Goal: Information Seeking & Learning: Stay updated

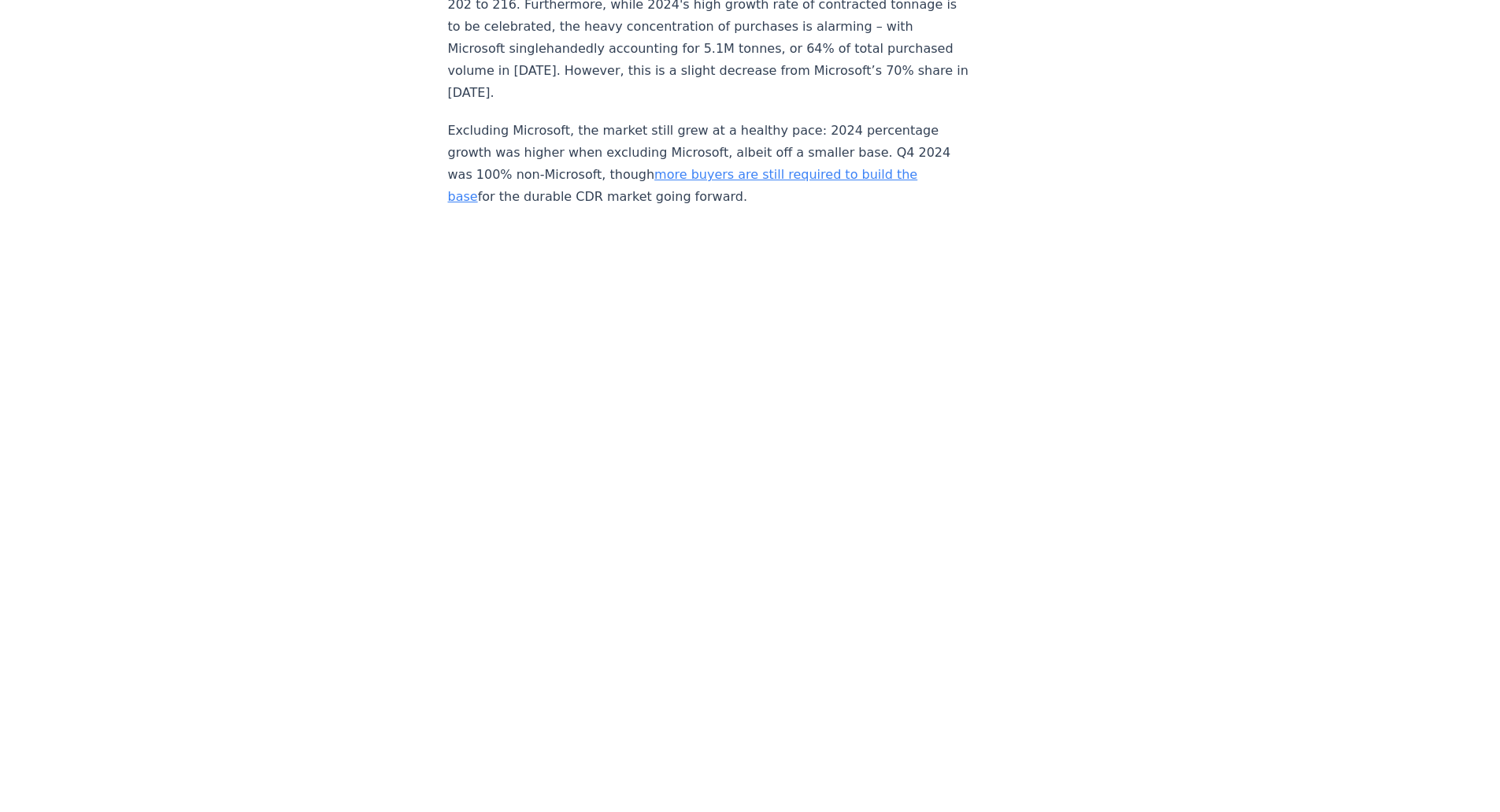
scroll to position [3070, 0]
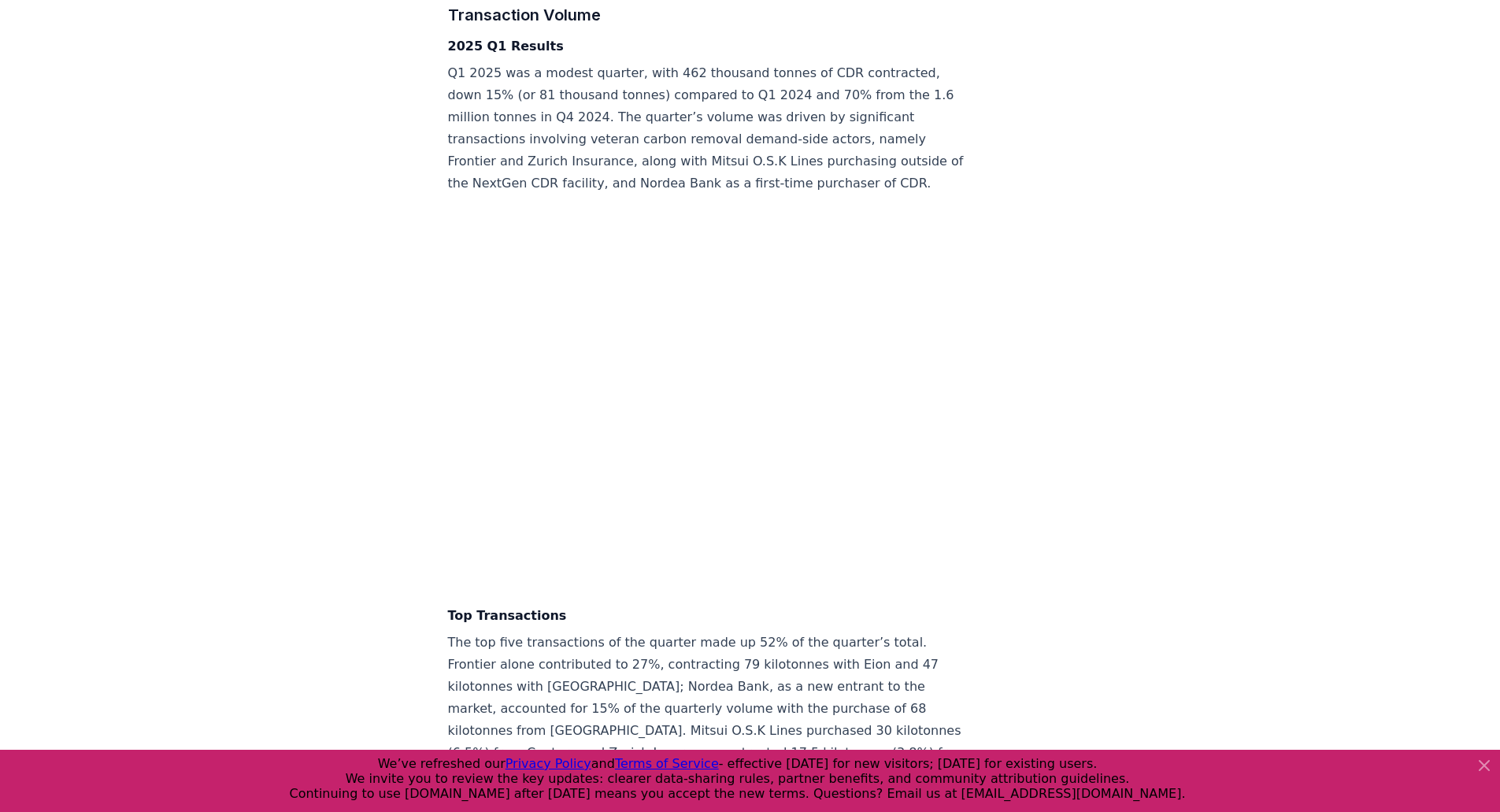
scroll to position [3700, 0]
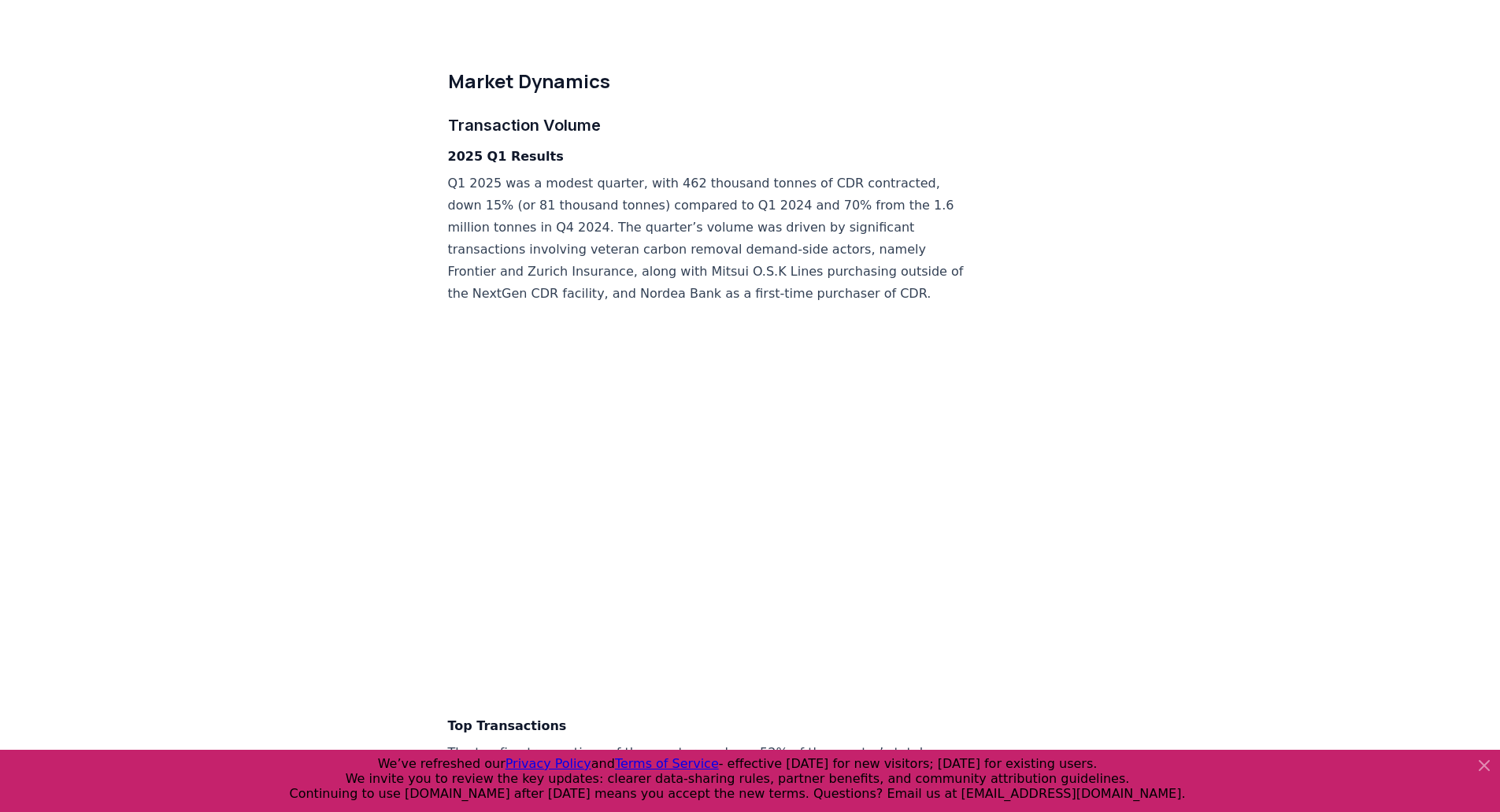
click at [1481, 760] on icon at bounding box center [1484, 765] width 18 height 18
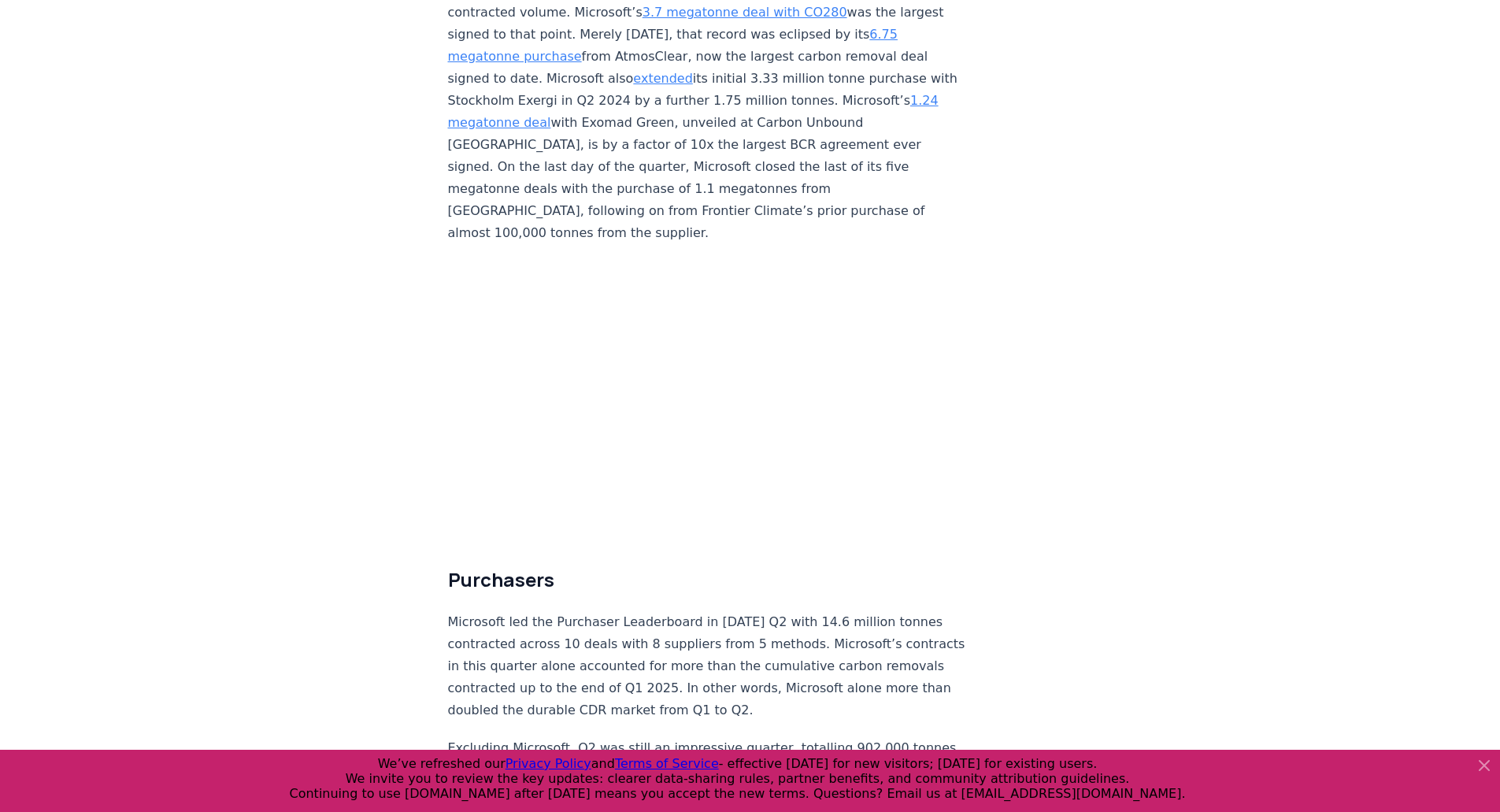
scroll to position [2992, 0]
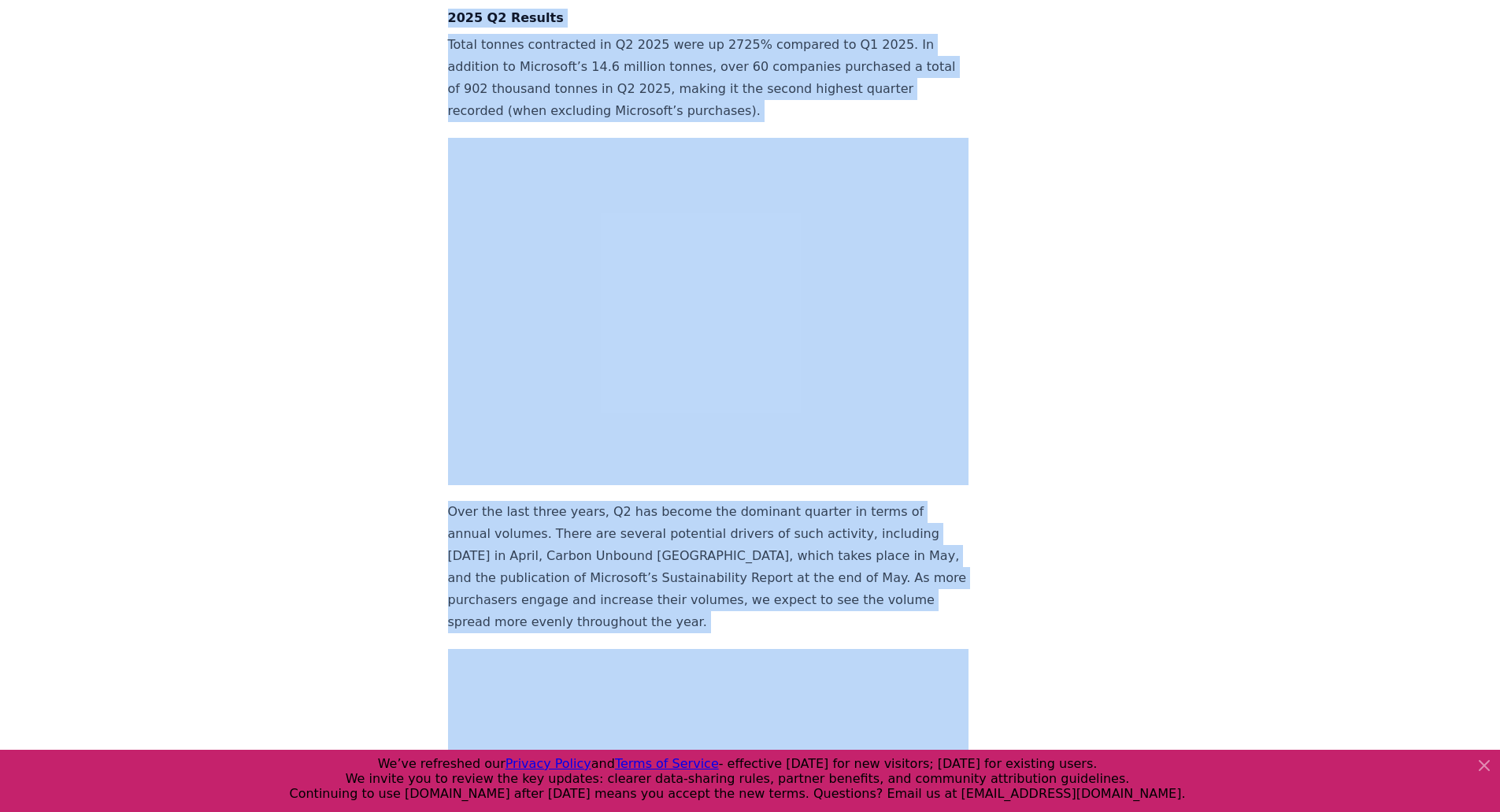
drag, startPoint x: 1499, startPoint y: 236, endPoint x: 1466, endPoint y: -62, distance: 299.8
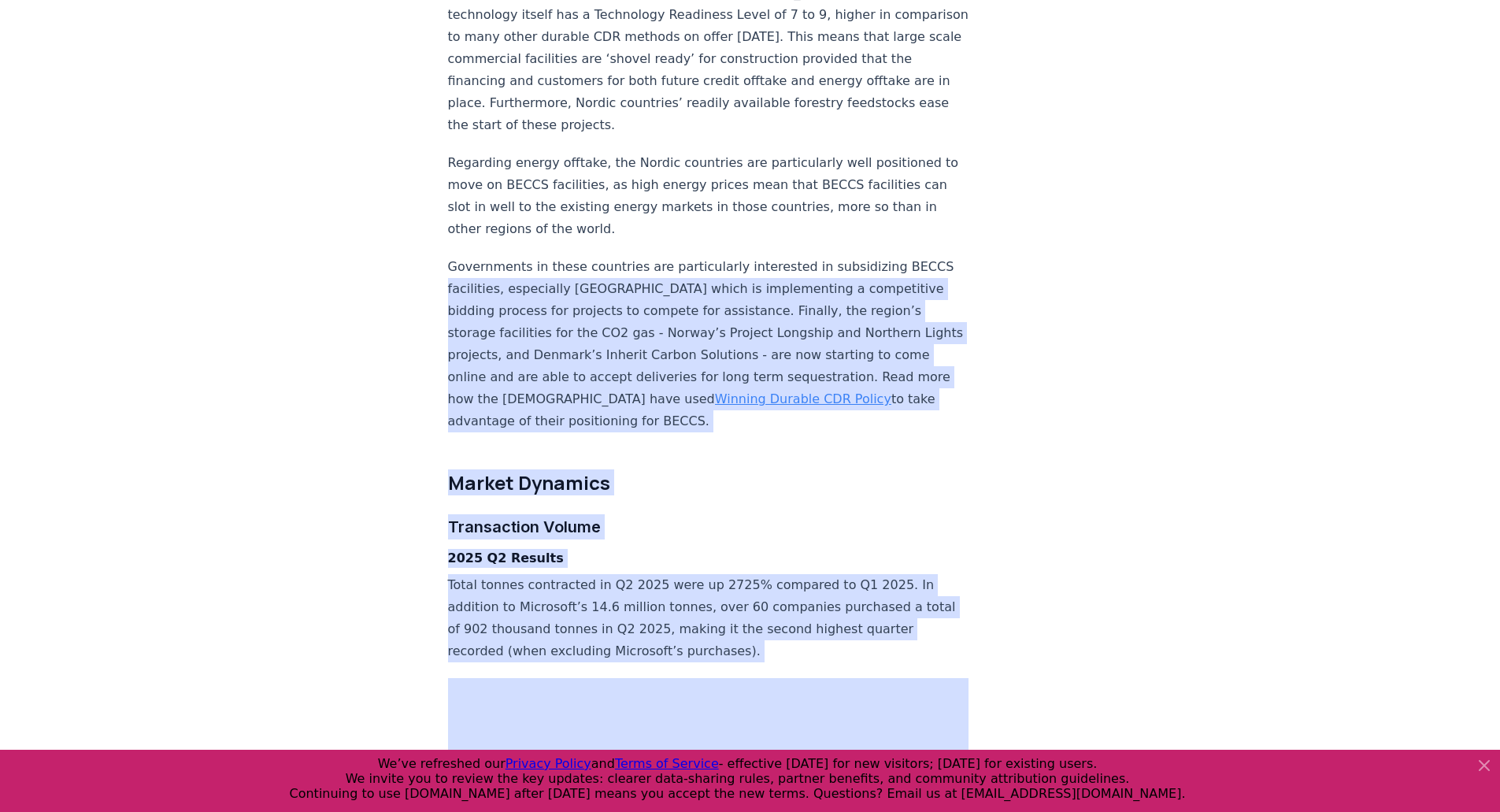
scroll to position [2126, 0]
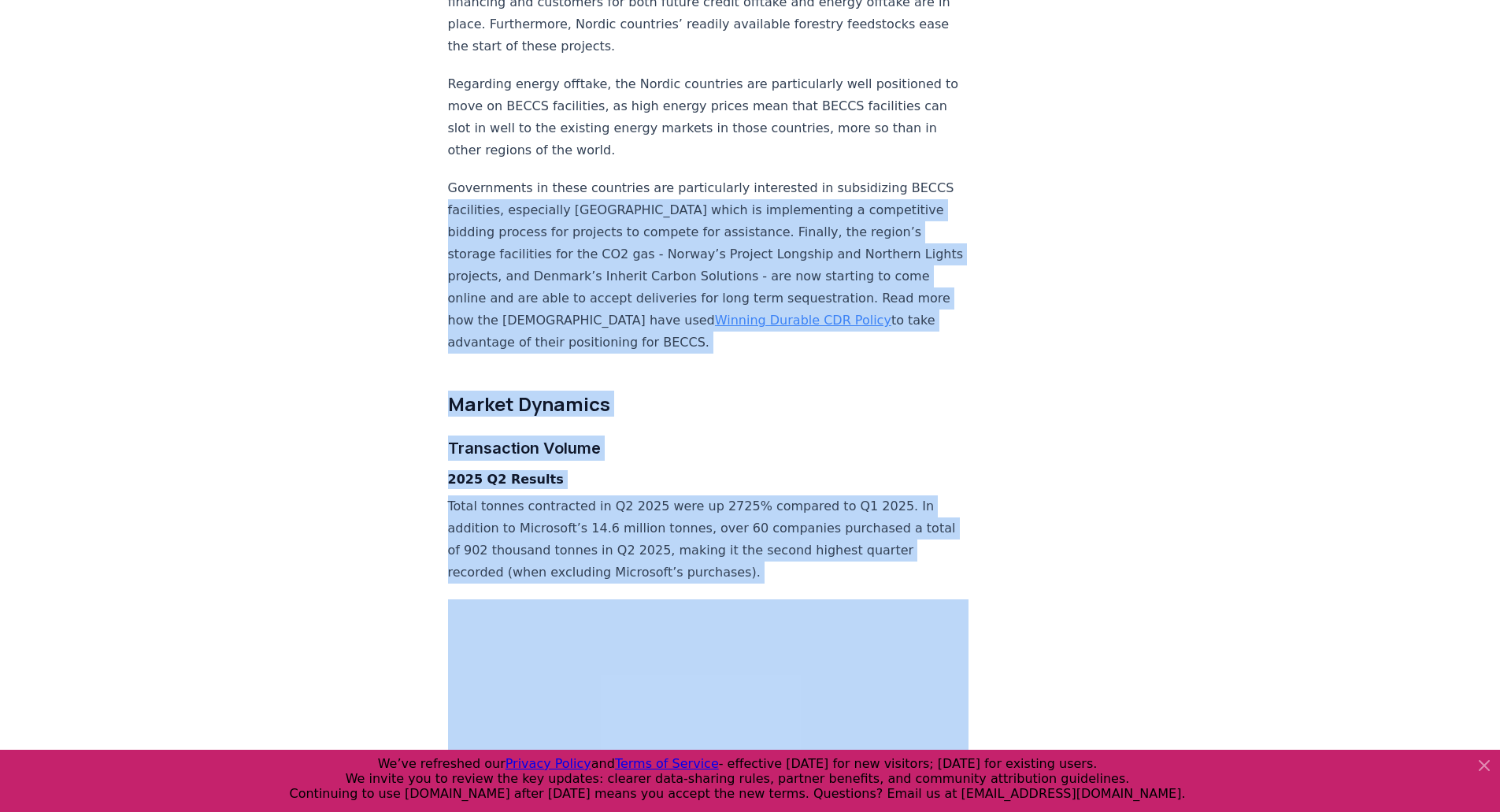
click at [732, 470] on h4 "2025 Q2 Results" at bounding box center [708, 479] width 522 height 18
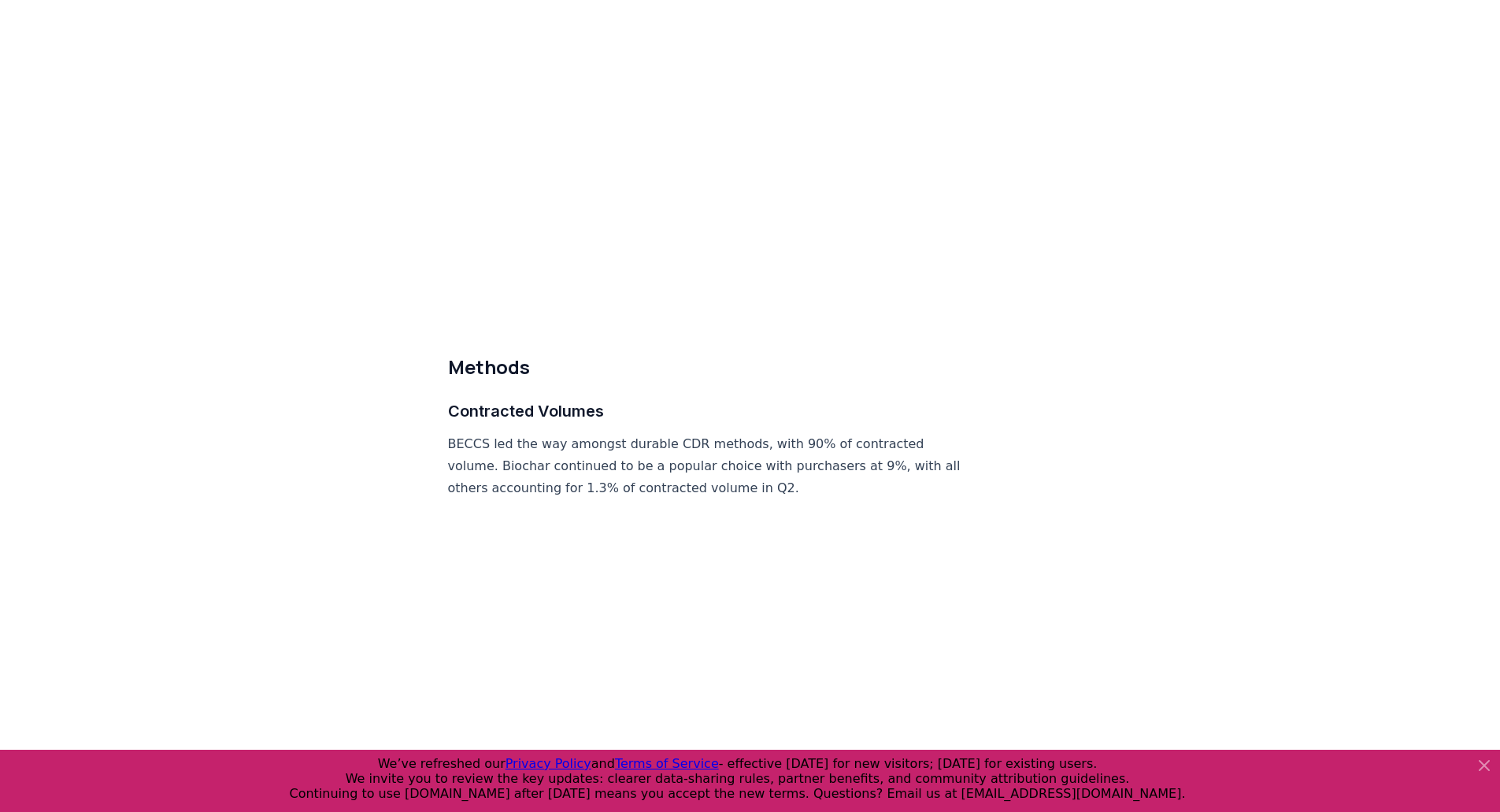
scroll to position [7244, 0]
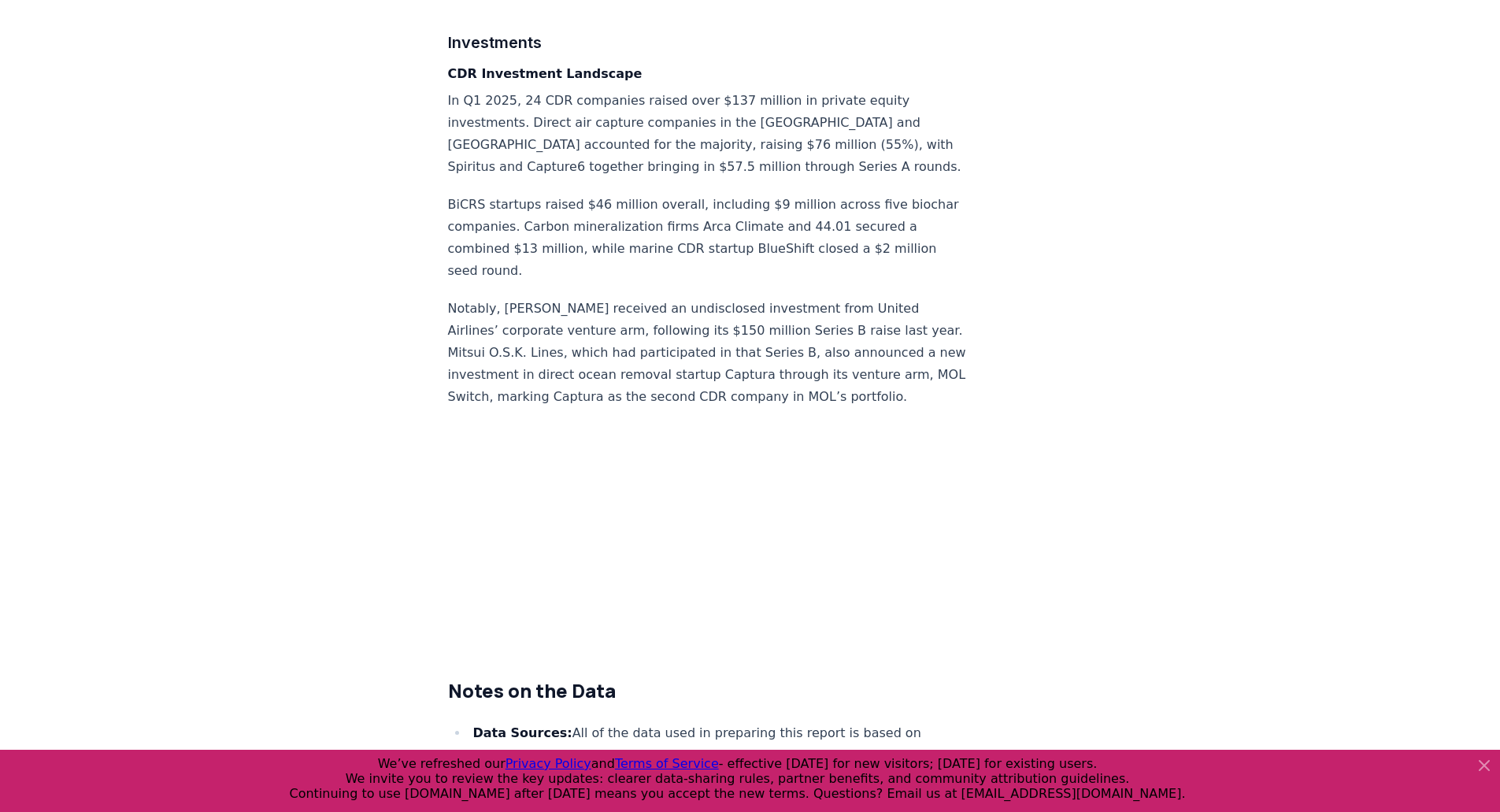
scroll to position [8049, 0]
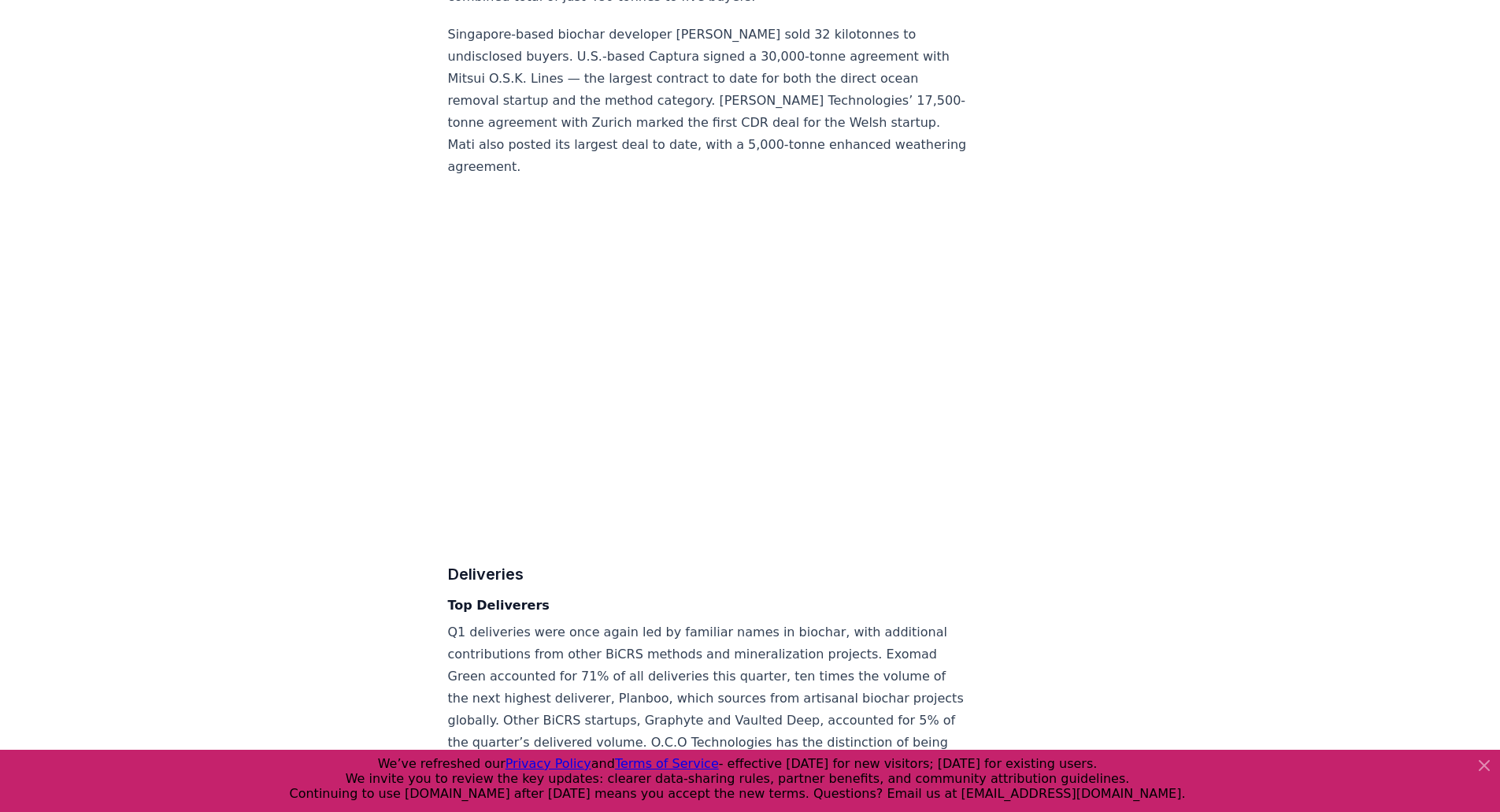
click at [770, 621] on p "Q1 deliveries were once again led by familiar names in biochar, with additional…" at bounding box center [708, 732] width 522 height 220
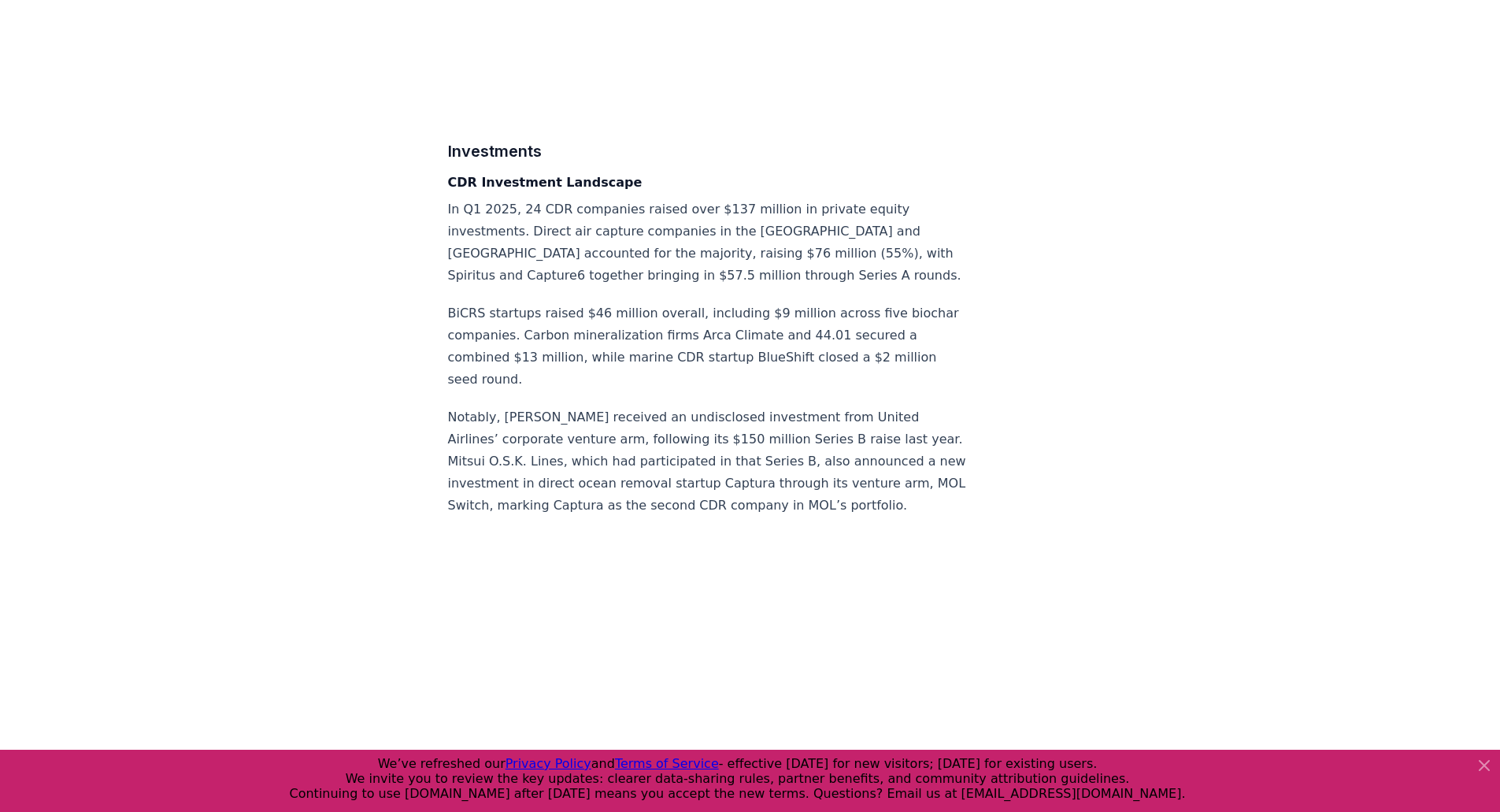
scroll to position [7891, 0]
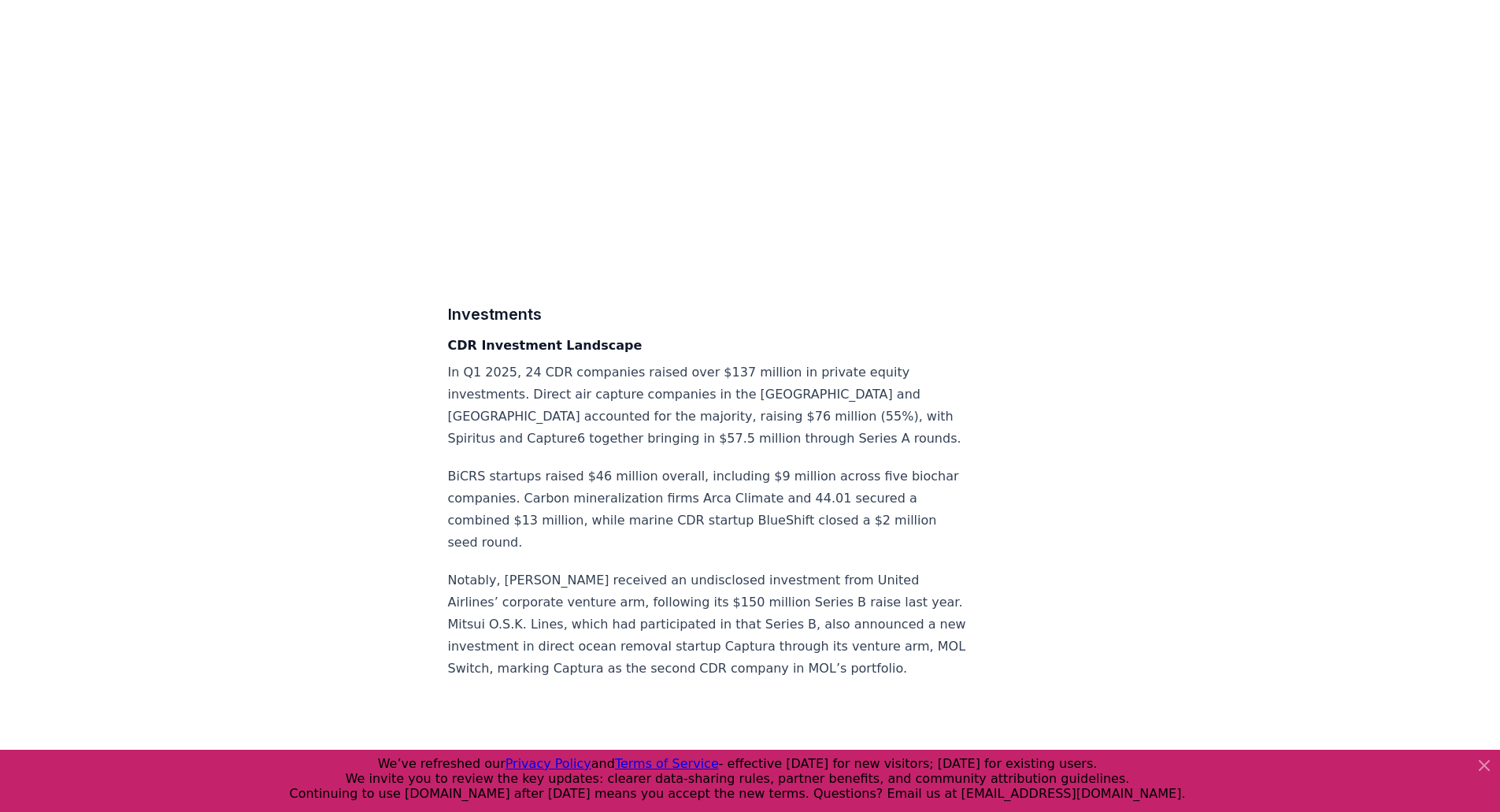
click at [1487, 766] on icon at bounding box center [1484, 765] width 18 height 18
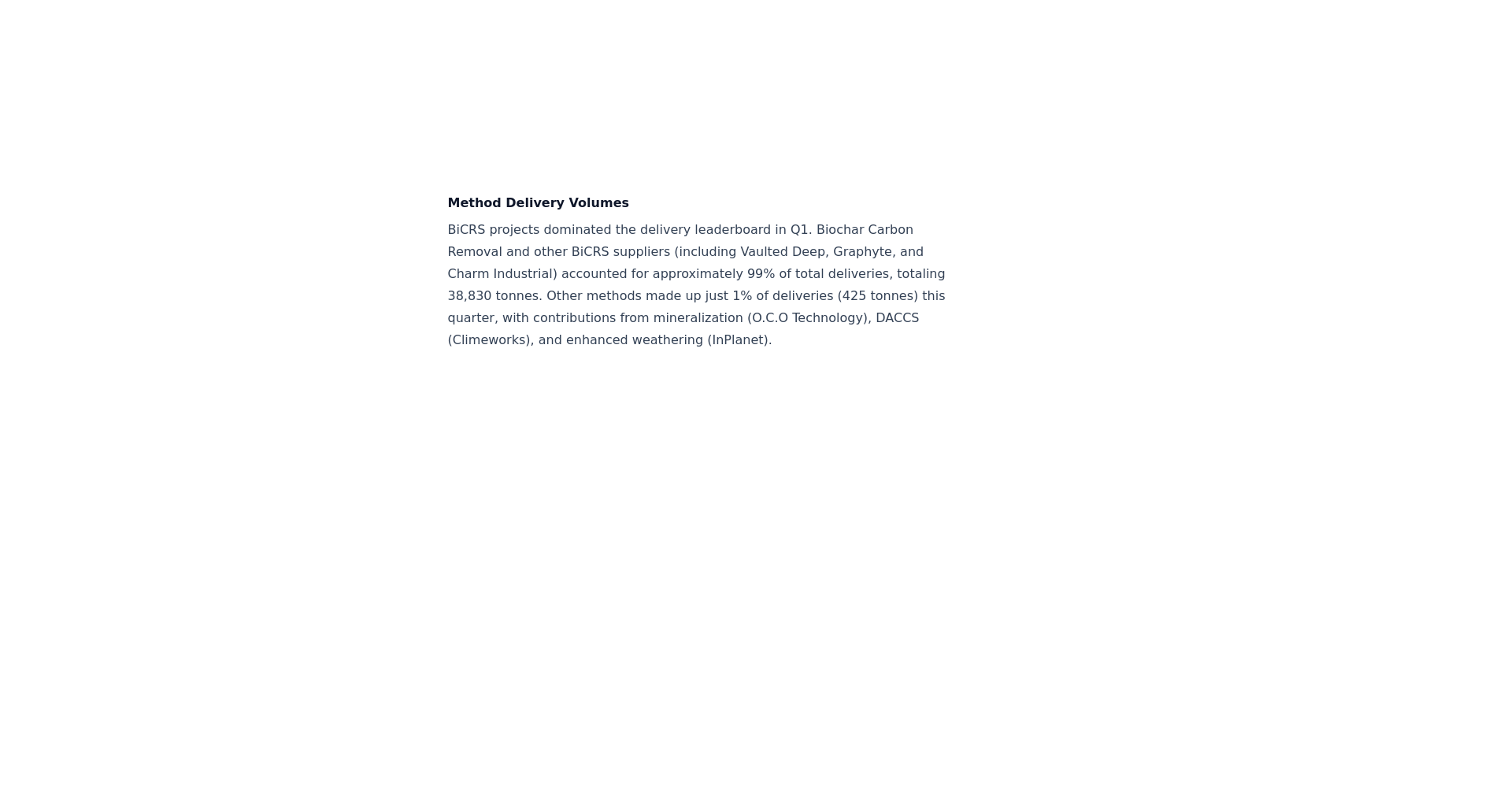
scroll to position [7480, 0]
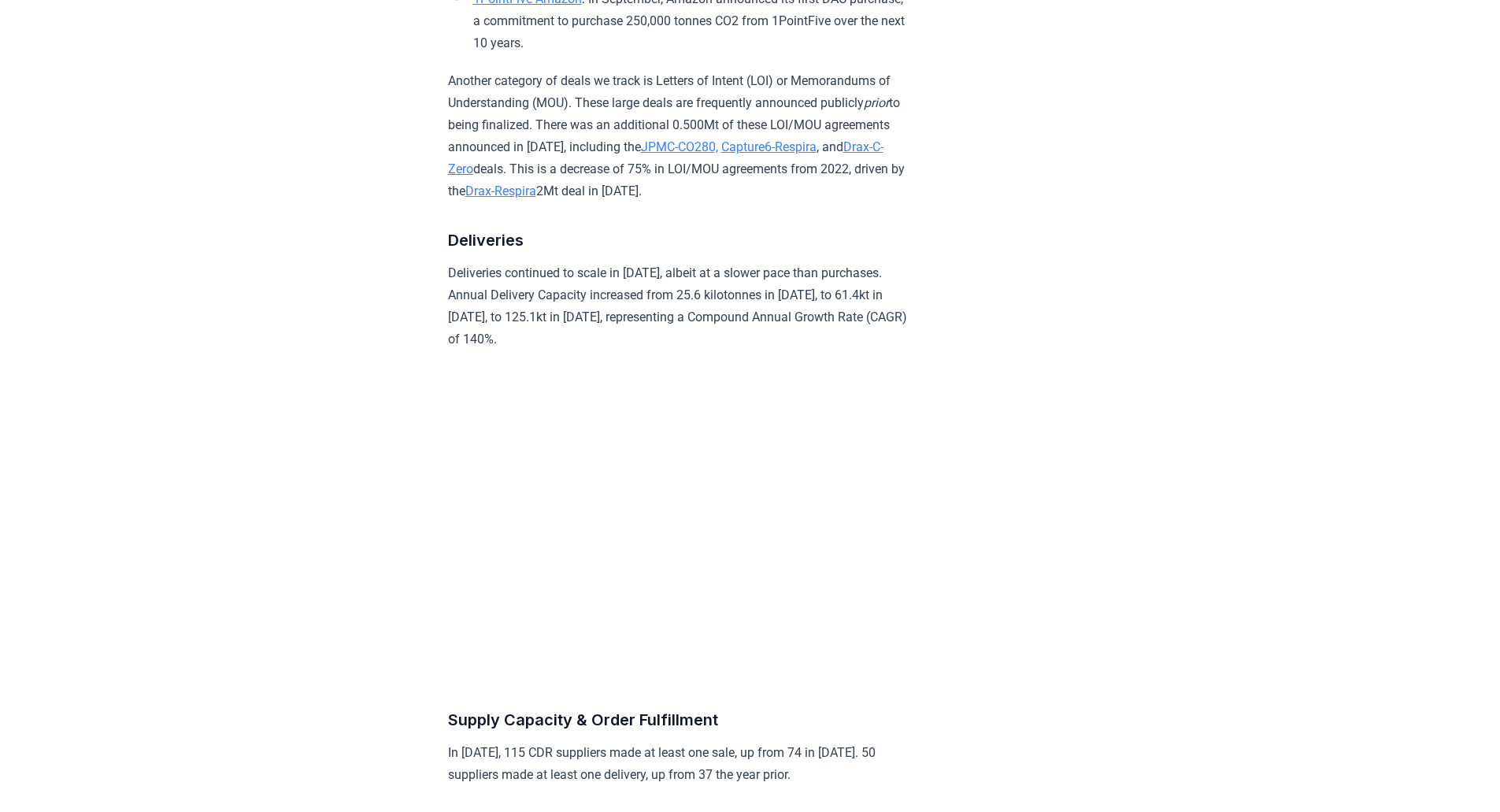
scroll to position [2362, 0]
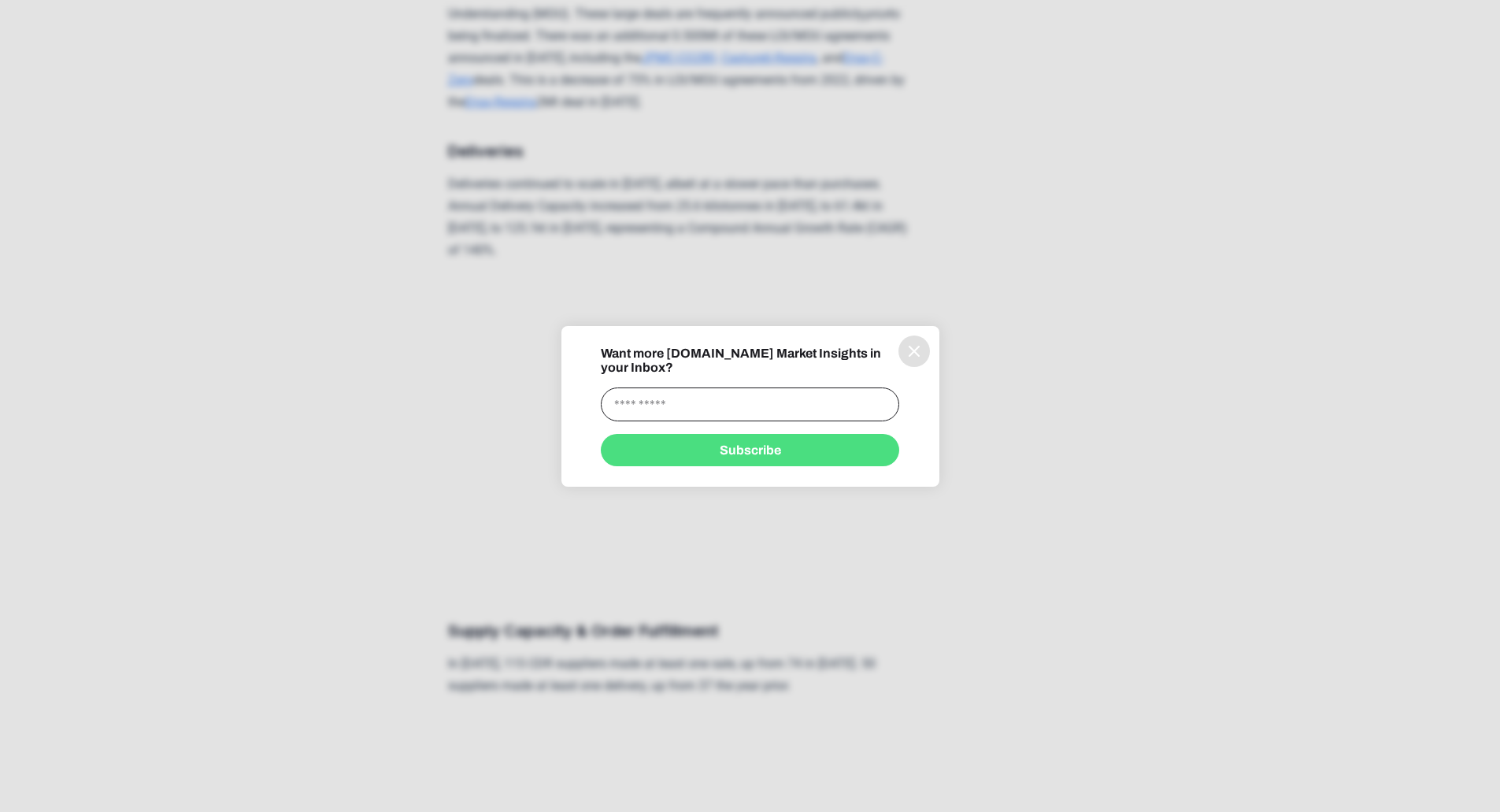
click at [914, 361] on icon "information" at bounding box center [914, 351] width 18 height 18
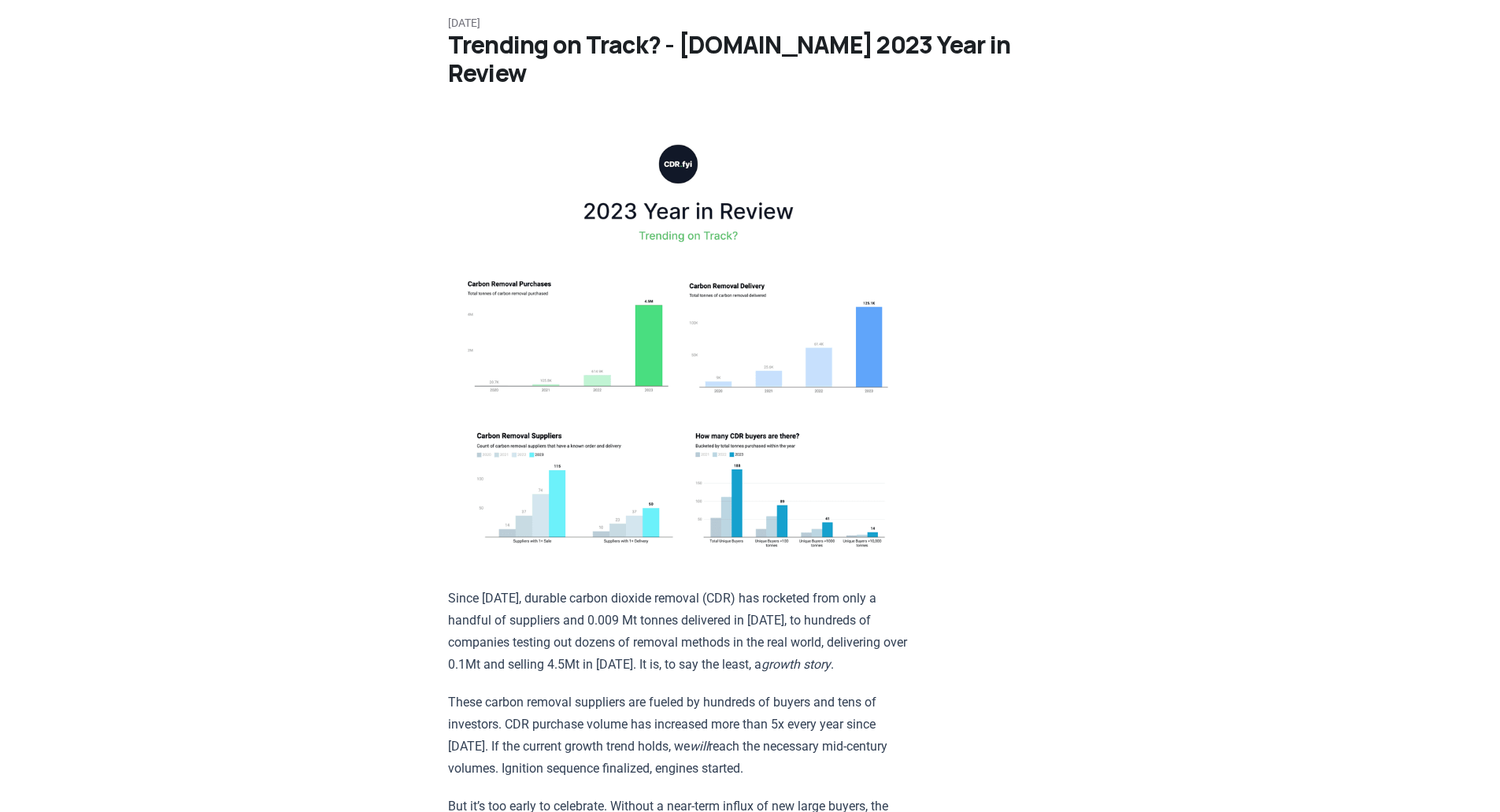
scroll to position [0, 0]
